Goal: Check status: Check status

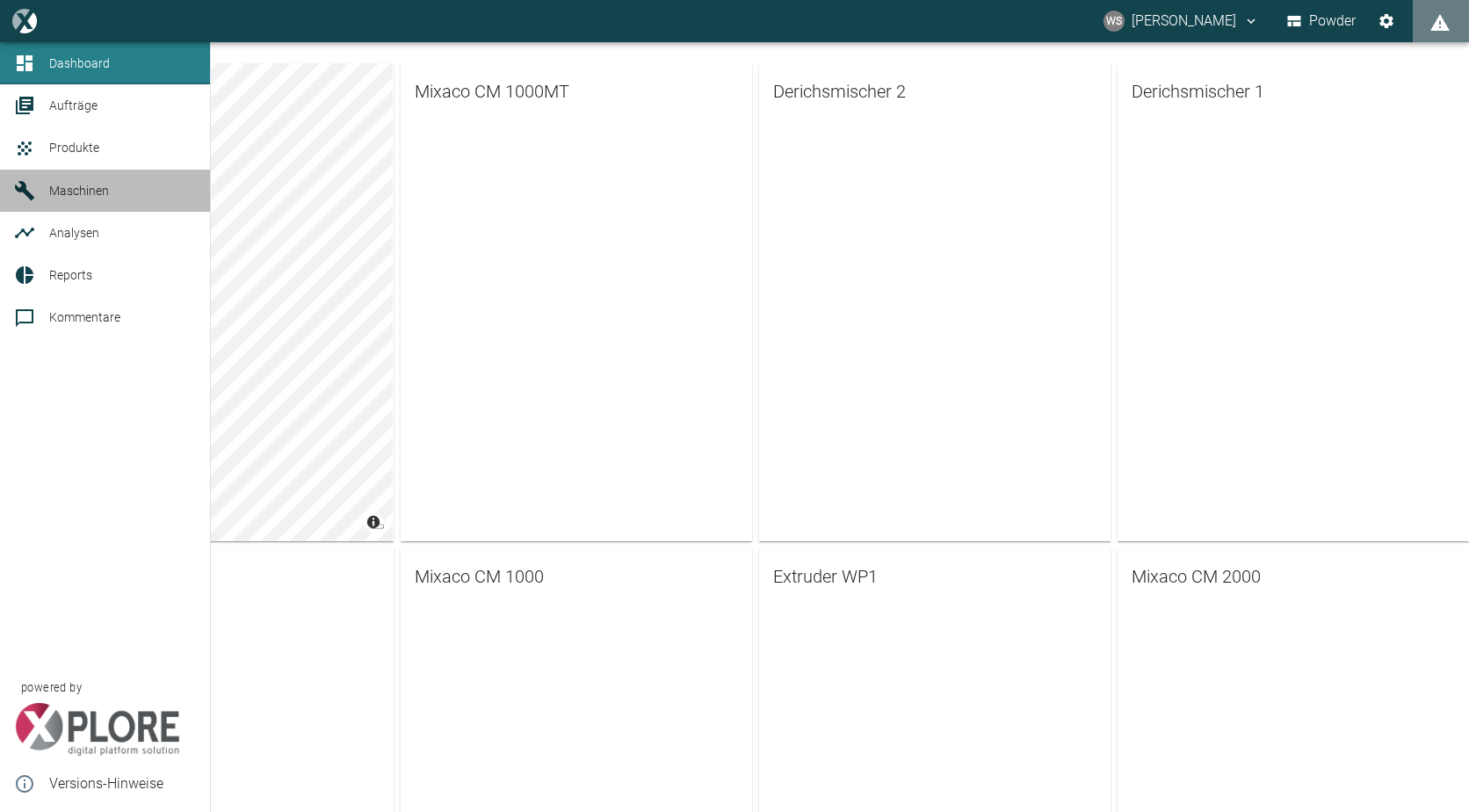
click at [27, 180] on icon at bounding box center [25, 190] width 21 height 21
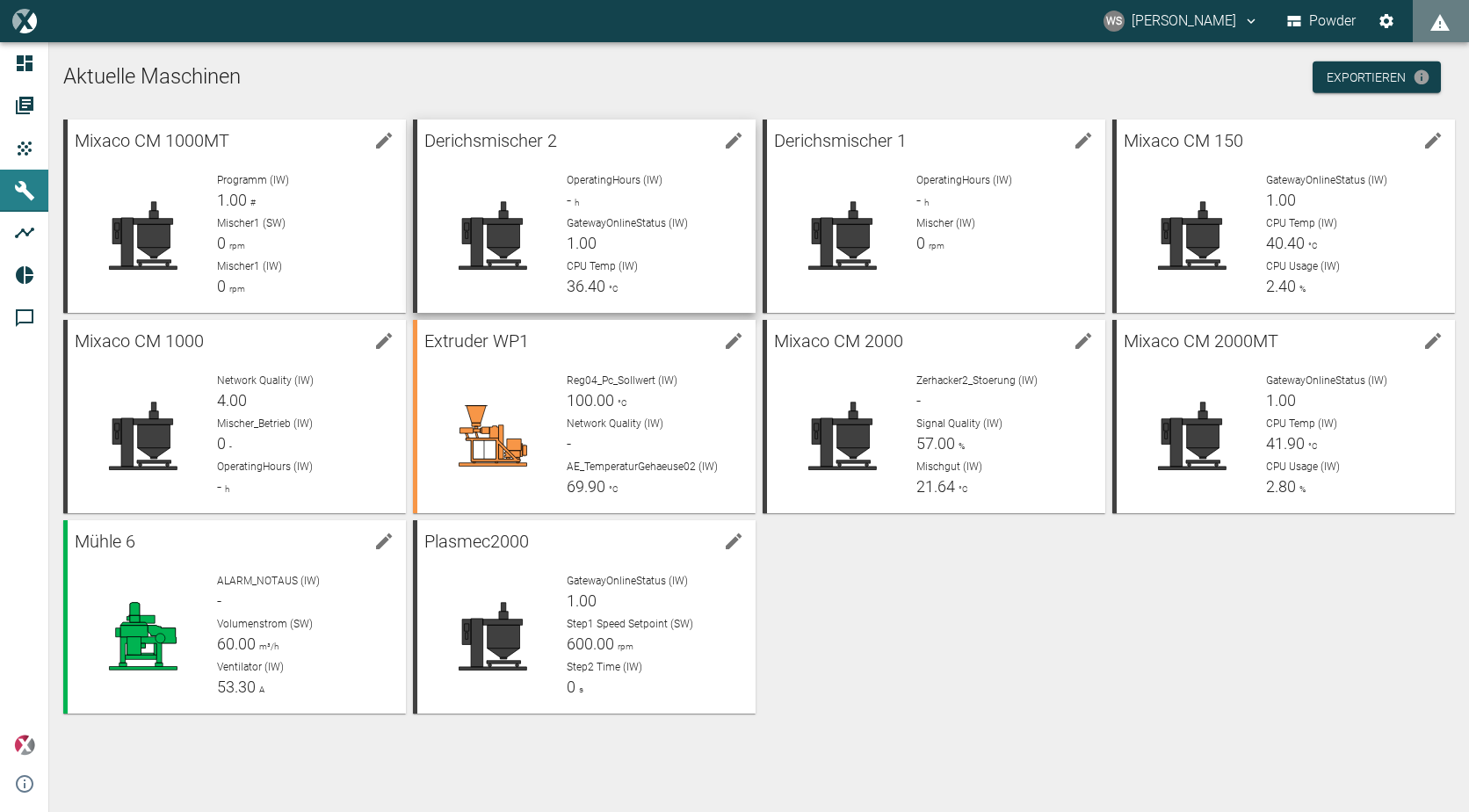
click at [597, 222] on span "GatewayOnlineStatus (IW)" at bounding box center [627, 223] width 121 height 12
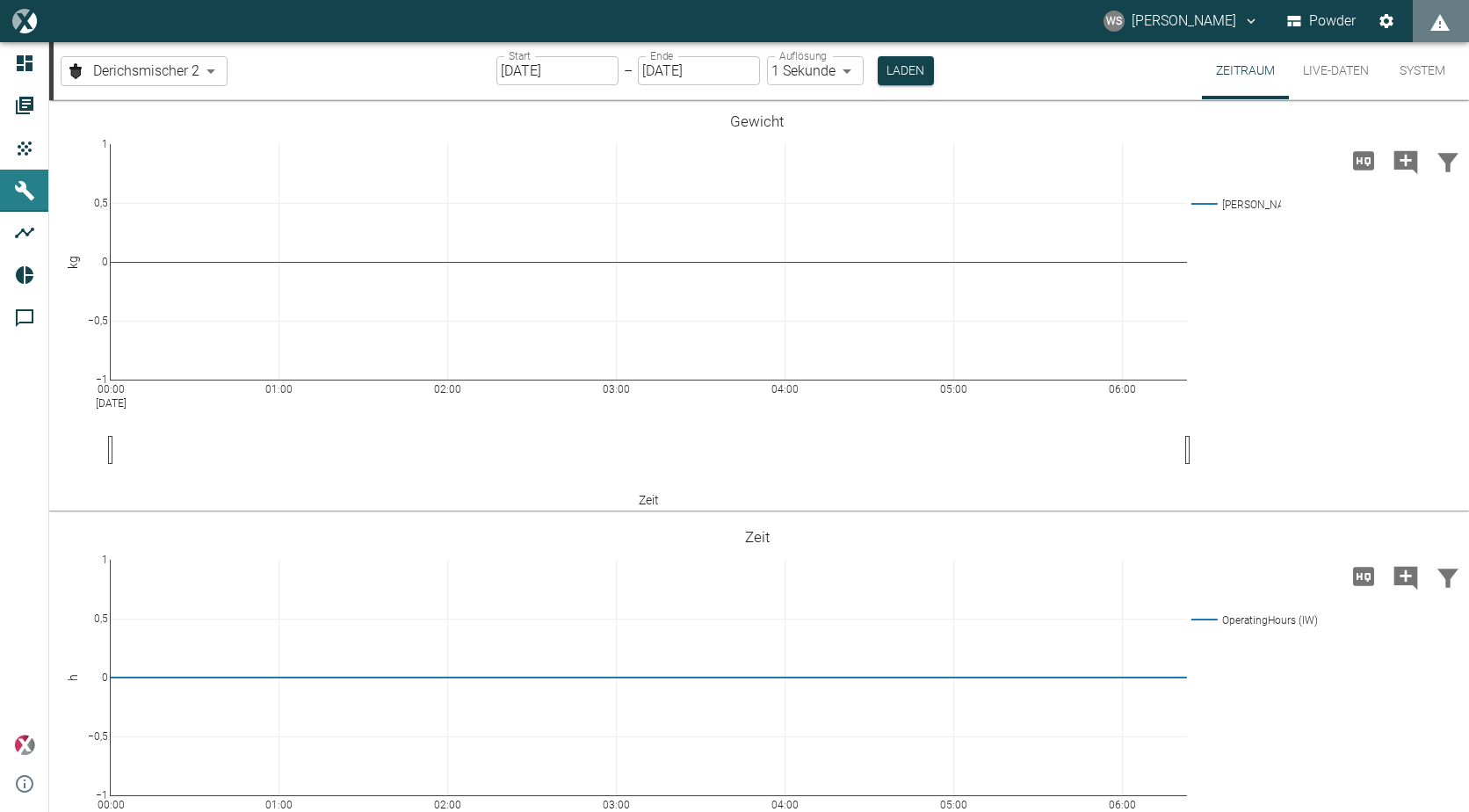
click at [1334, 70] on button "Live-Daten" at bounding box center [1335, 71] width 94 height 57
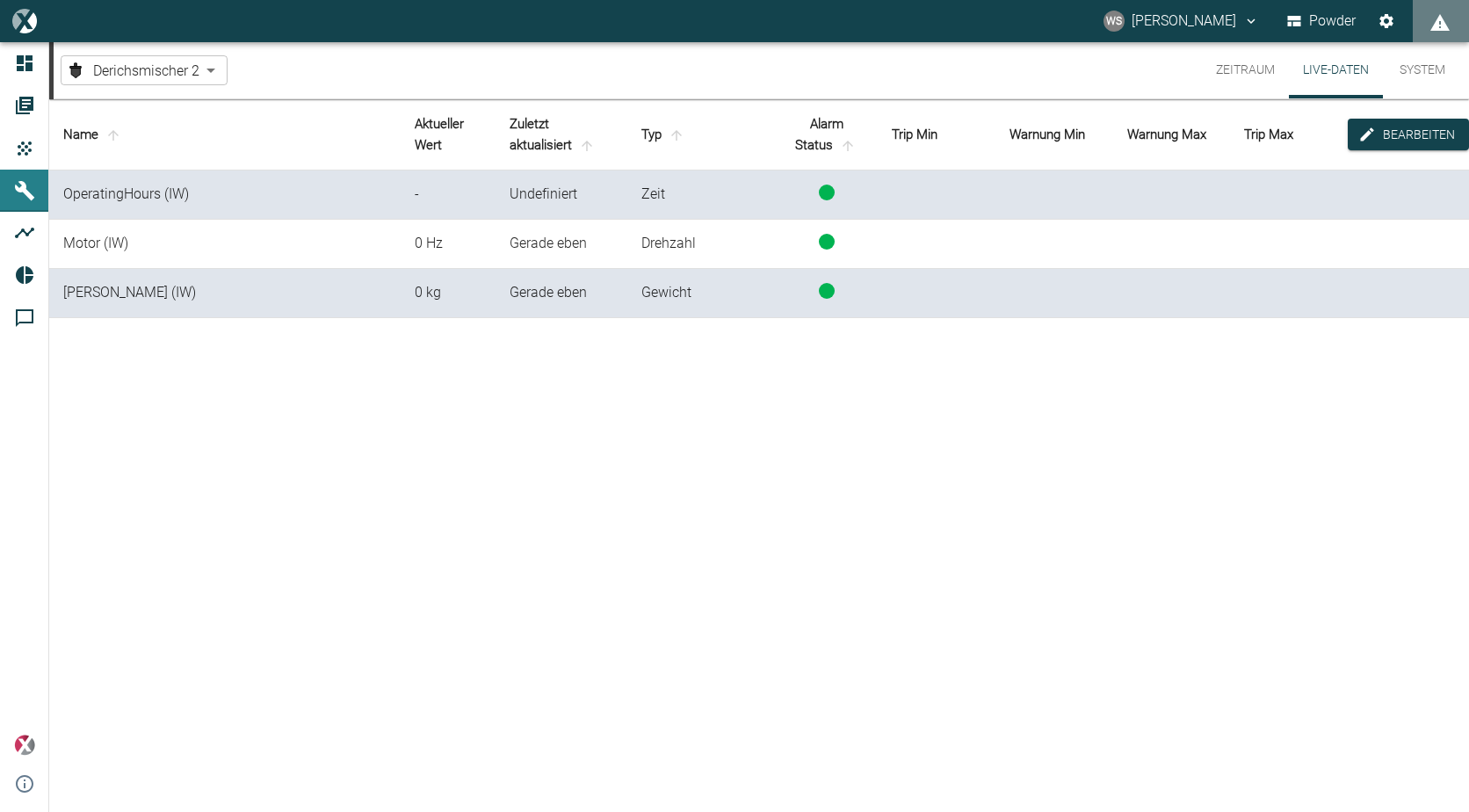
click at [838, 291] on td at bounding box center [826, 293] width 101 height 49
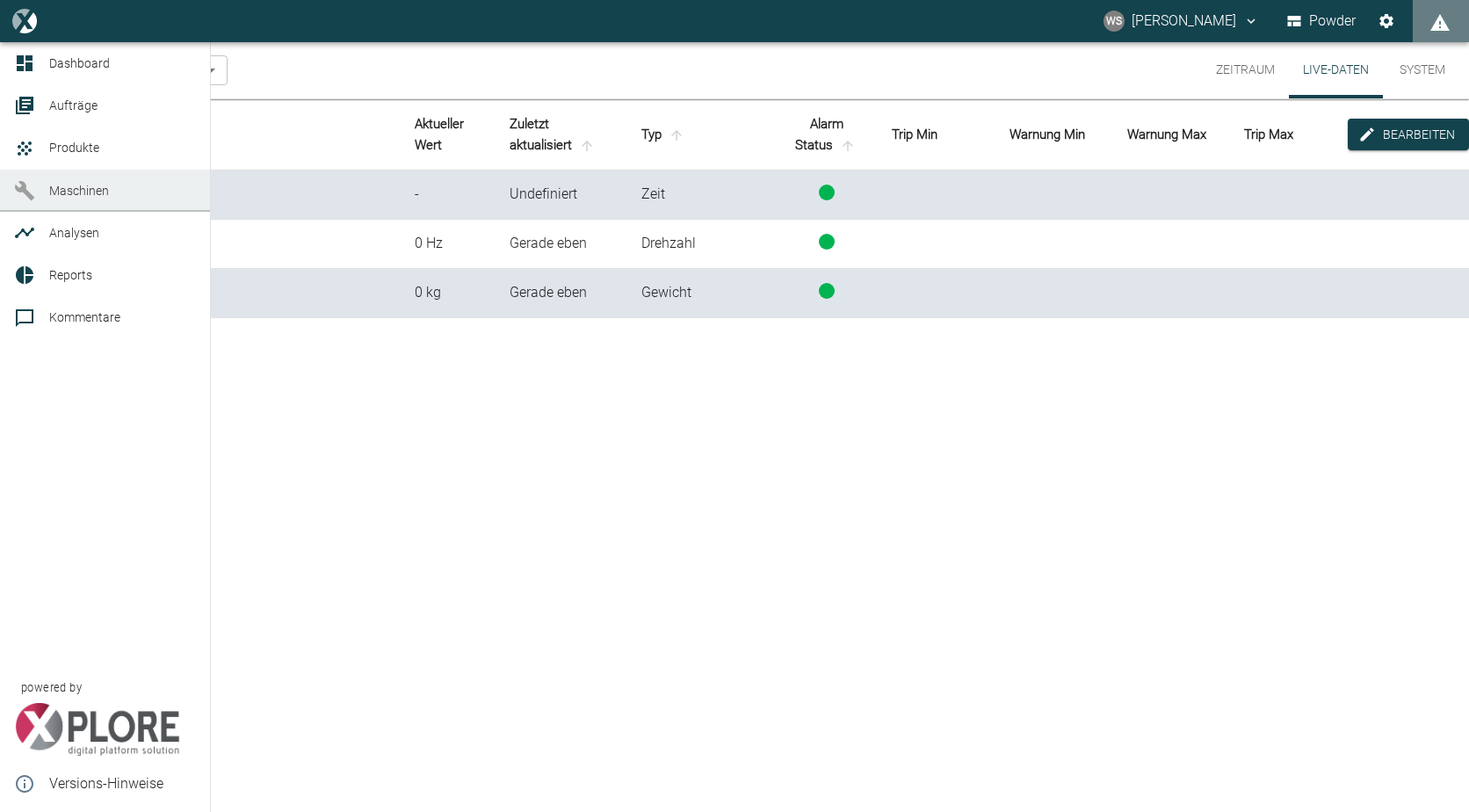
click at [24, 202] on link "Maschinen" at bounding box center [105, 190] width 210 height 43
